Goal: Information Seeking & Learning: Check status

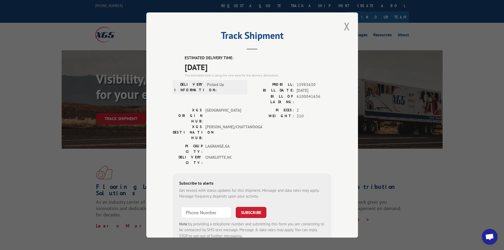
scroll to position [26, 0]
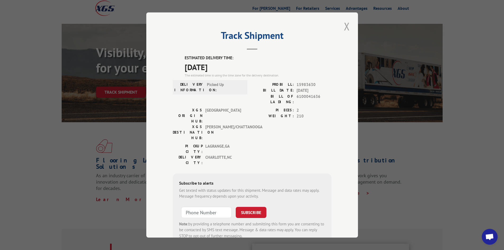
click at [346, 25] on button "Close modal" at bounding box center [346, 26] width 9 height 15
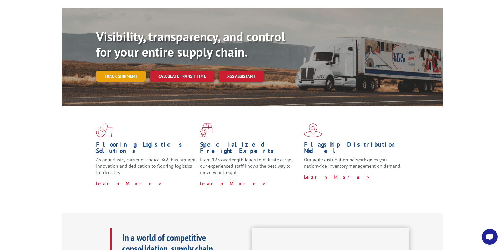
scroll to position [0, 0]
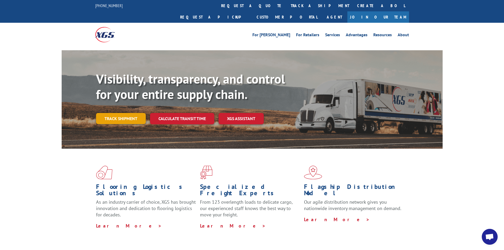
click at [123, 113] on link "Track shipment" at bounding box center [121, 118] width 50 height 11
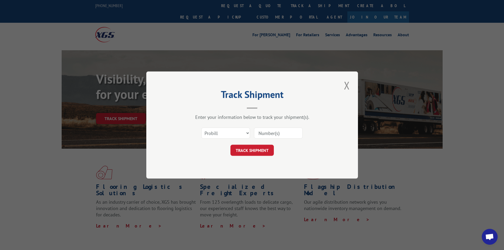
click at [271, 135] on input at bounding box center [278, 132] width 49 height 11
paste input "15983630"
type input "15983630"
click at [250, 148] on button "TRACK SHIPMENT" at bounding box center [251, 150] width 43 height 11
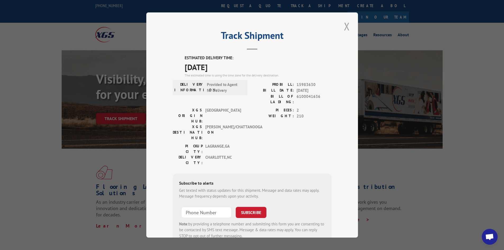
click at [344, 26] on button "Close modal" at bounding box center [346, 26] width 9 height 15
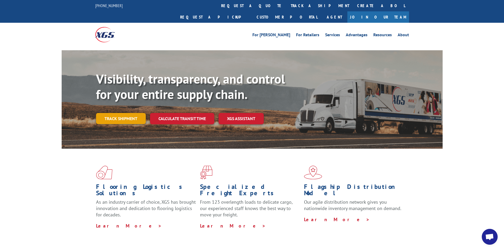
click at [122, 113] on link "Track shipment" at bounding box center [121, 118] width 50 height 11
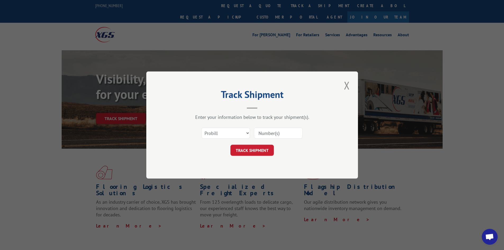
drag, startPoint x: 262, startPoint y: 134, endPoint x: 303, endPoint y: 155, distance: 47.0
click at [303, 156] on div "TRACK SHIPMENT" at bounding box center [252, 150] width 159 height 11
click at [272, 130] on input at bounding box center [278, 132] width 49 height 11
type input "15983630"
click at [252, 151] on button "TRACK SHIPMENT" at bounding box center [251, 150] width 43 height 11
